Goal: Information Seeking & Learning: Learn about a topic

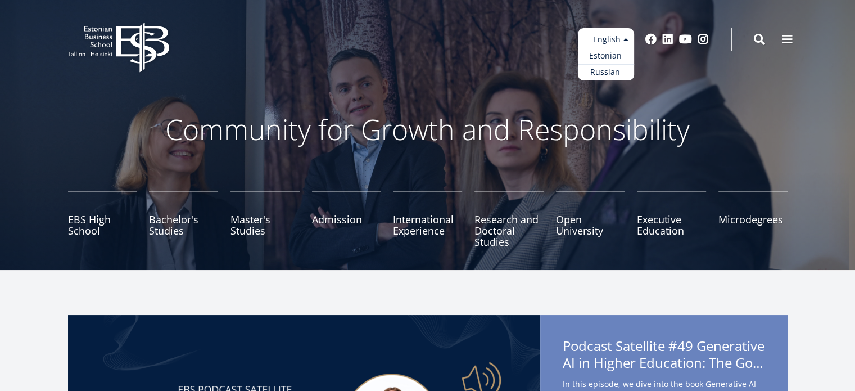
click at [624, 40] on ul "Estonian English Russian" at bounding box center [606, 54] width 56 height 52
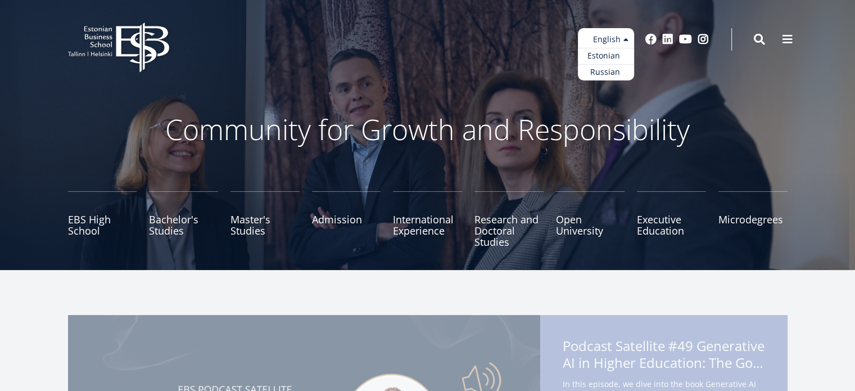
click at [617, 54] on link "Estonian" at bounding box center [606, 56] width 56 height 16
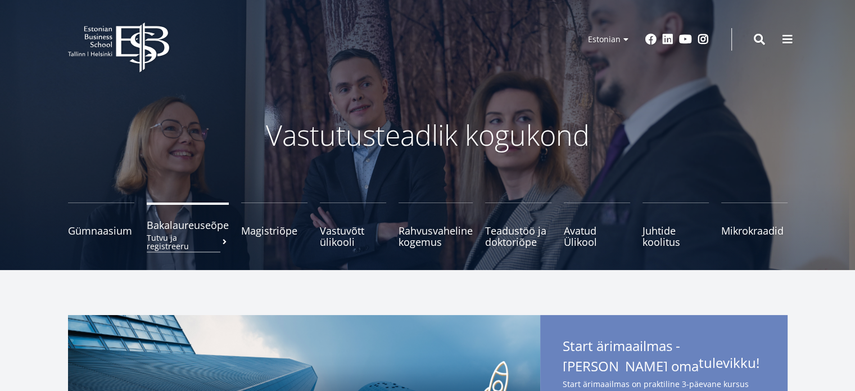
click at [198, 222] on span "Bakalaureuseõpe Tutvu ja registreeru" at bounding box center [188, 224] width 82 height 11
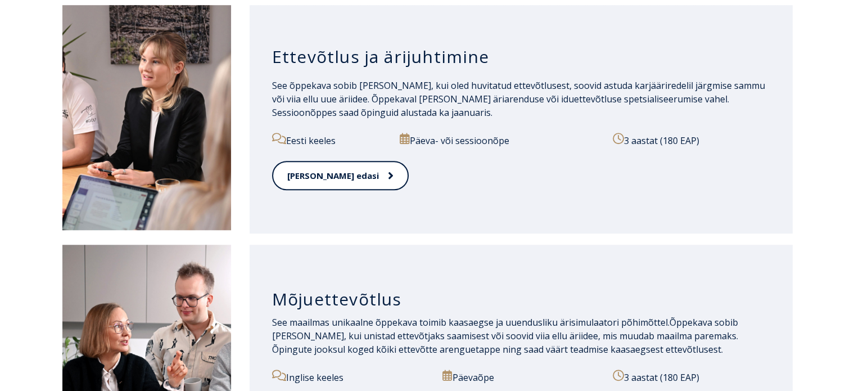
scroll to position [843, 0]
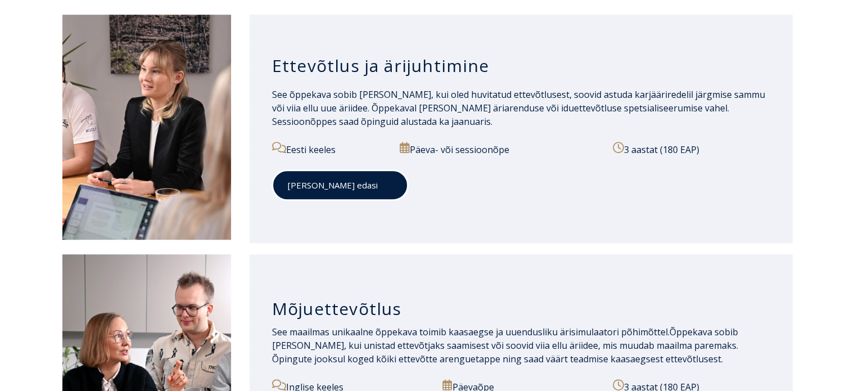
click at [317, 188] on link "[PERSON_NAME] edasi" at bounding box center [340, 185] width 136 height 31
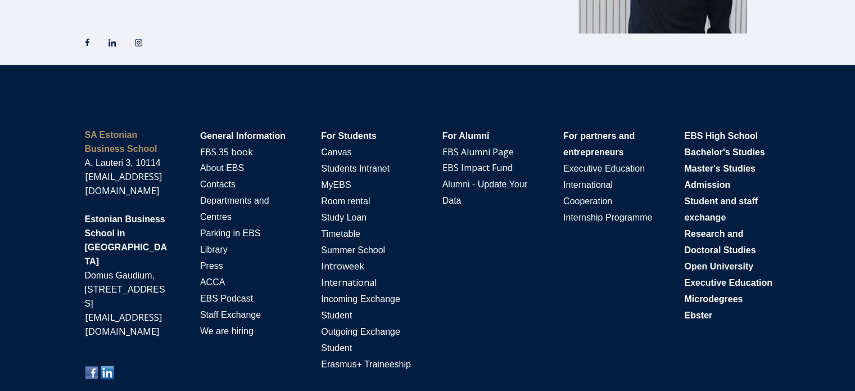
scroll to position [2214, 0]
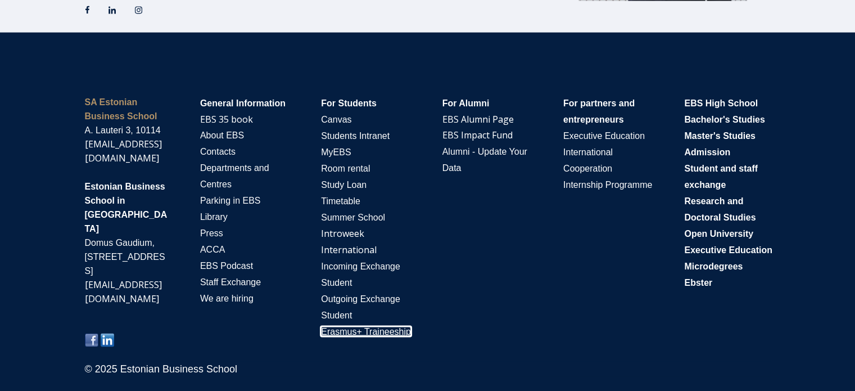
click at [389, 334] on span "Erasmus+ Traineeship" at bounding box center [366, 332] width 90 height 10
